Goal: Task Accomplishment & Management: Complete application form

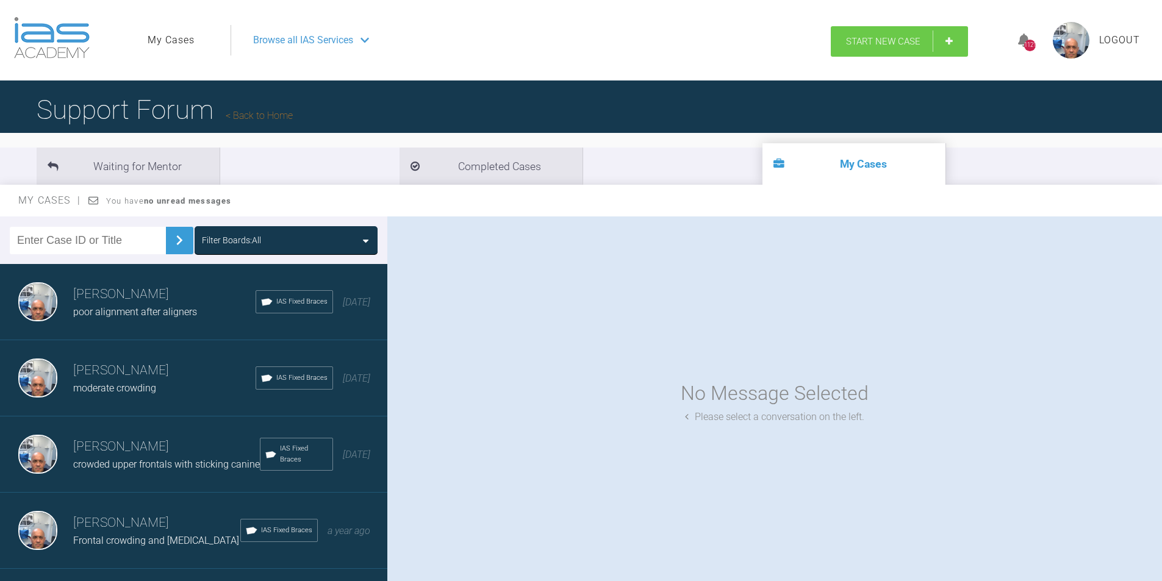
click at [891, 41] on span "Start New Case" at bounding box center [883, 41] width 74 height 11
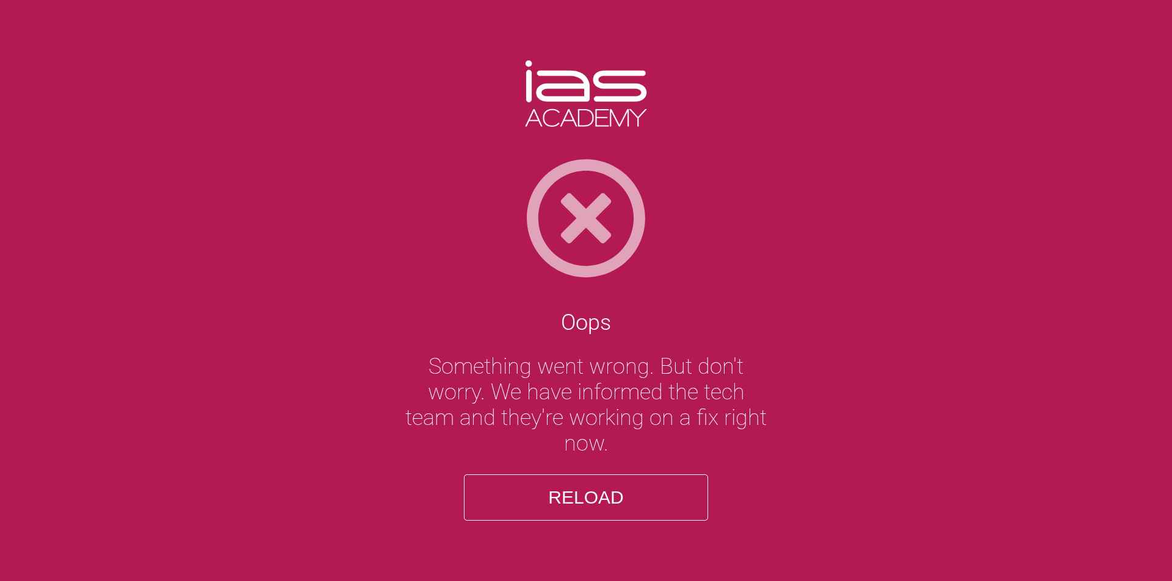
click at [595, 507] on button "Reload" at bounding box center [586, 498] width 244 height 46
click at [586, 498] on button "Reload" at bounding box center [586, 498] width 244 height 46
click at [585, 232] on img at bounding box center [586, 218] width 1172 height 122
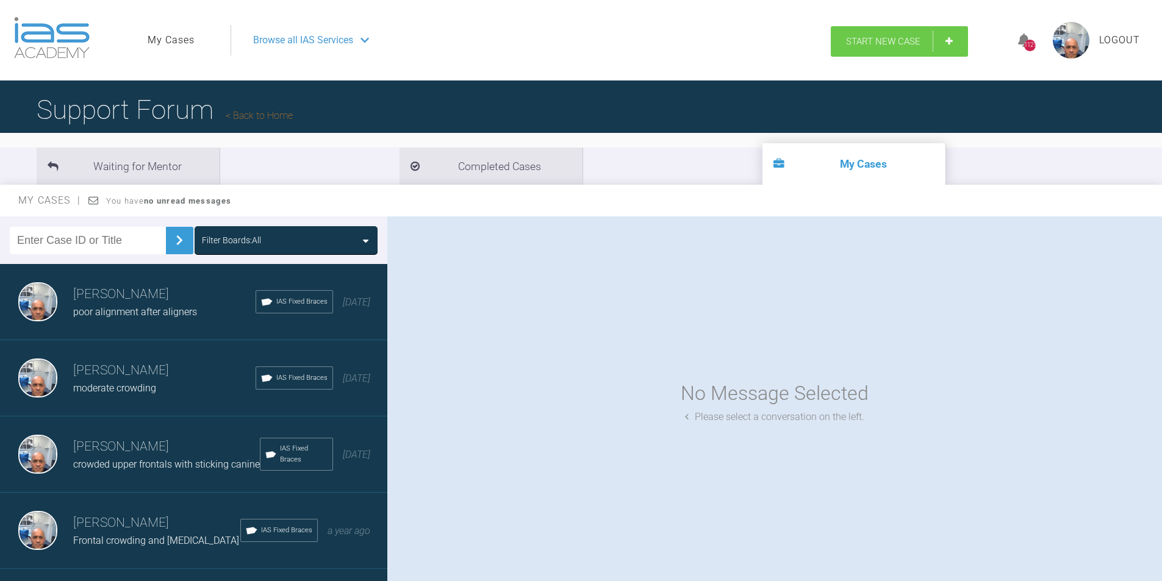
click at [894, 38] on span "Start New Case" at bounding box center [883, 41] width 74 height 11
